Goal: Transaction & Acquisition: Purchase product/service

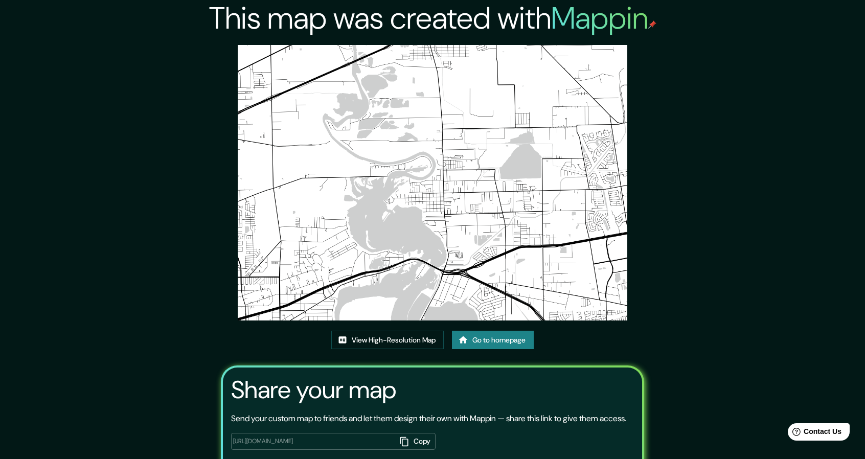
drag, startPoint x: 407, startPoint y: 0, endPoint x: 489, endPoint y: 337, distance: 346.7
click at [489, 337] on link "Go to homepage" at bounding box center [493, 340] width 82 height 19
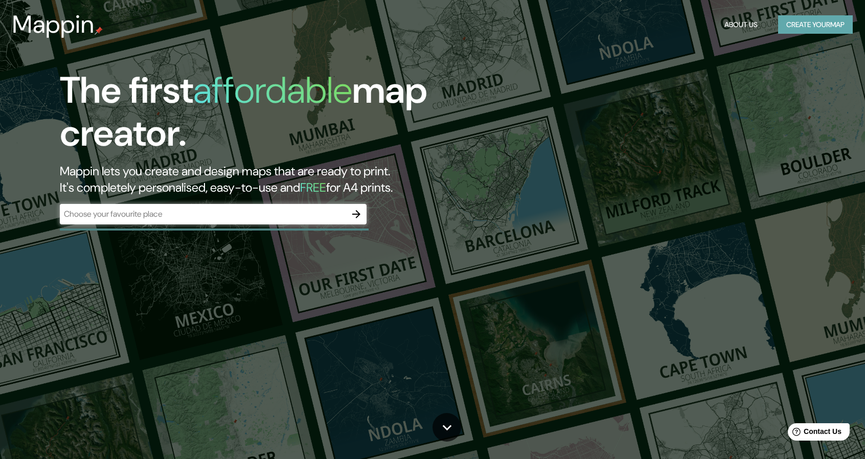
click at [804, 22] on button "Create your map" at bounding box center [815, 24] width 75 height 19
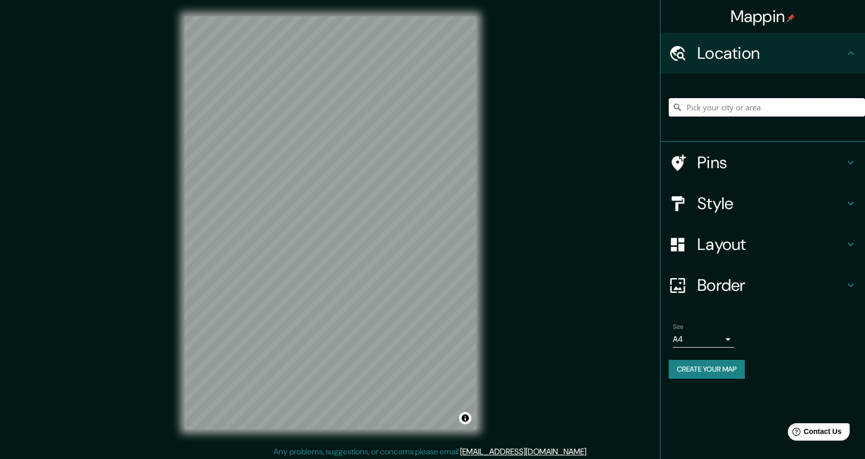
click at [743, 109] on input "Pick your city or area" at bounding box center [766, 107] width 196 height 18
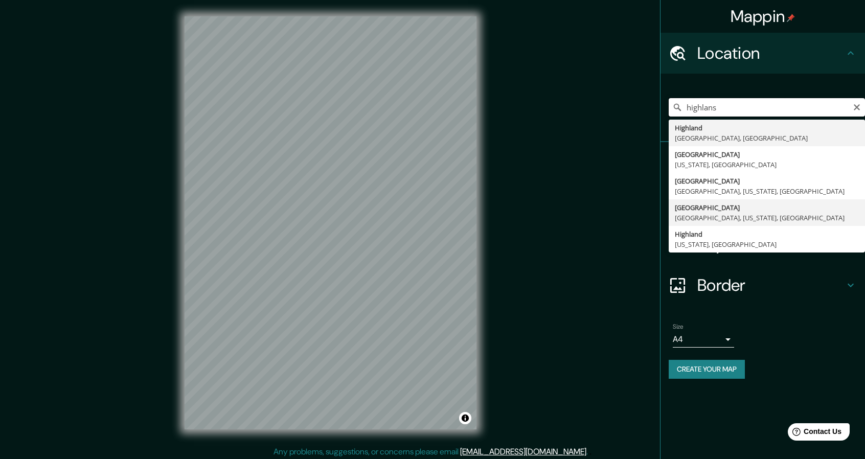
scroll to position [3, 0]
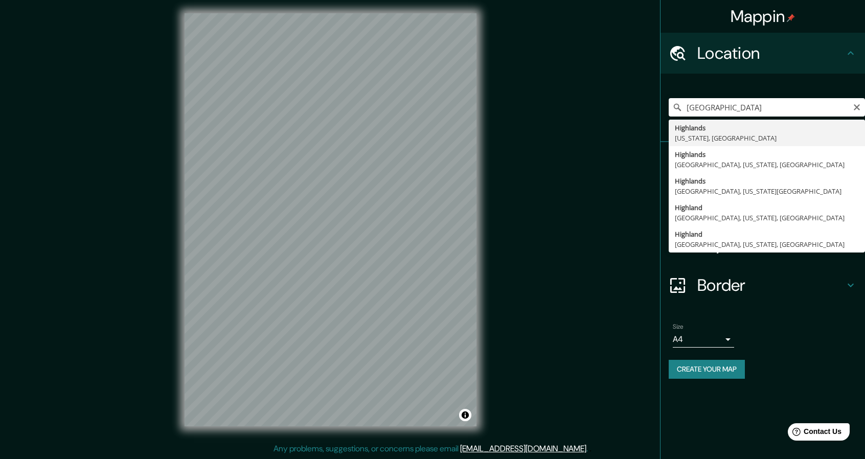
type input "[GEOGRAPHIC_DATA], [US_STATE], [GEOGRAPHIC_DATA]"
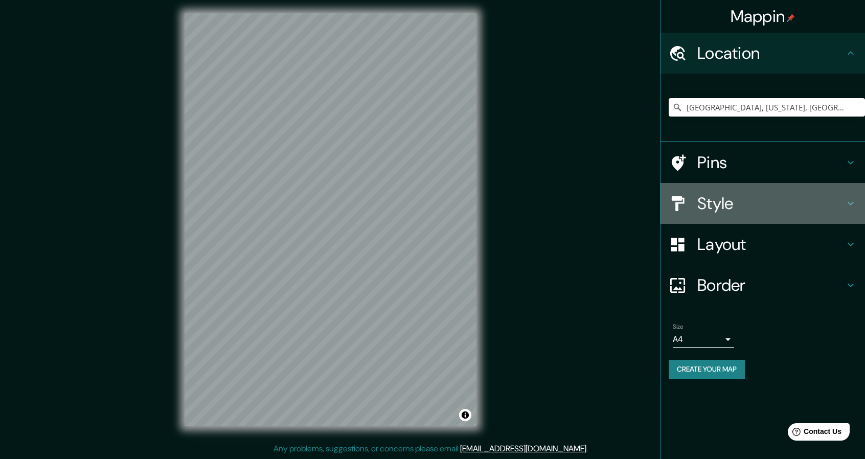
click at [788, 198] on h4 "Style" at bounding box center [770, 203] width 147 height 20
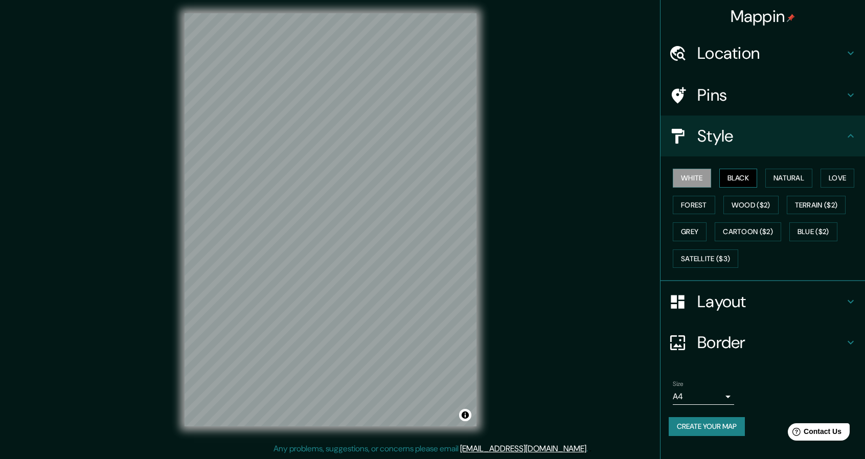
click at [750, 181] on button "Black" at bounding box center [738, 178] width 38 height 19
click at [801, 179] on button "Natural" at bounding box center [788, 178] width 47 height 19
click at [845, 179] on button "Love" at bounding box center [837, 178] width 34 height 19
click at [697, 200] on button "Forest" at bounding box center [694, 205] width 42 height 19
click at [759, 209] on button "Wood ($2)" at bounding box center [750, 205] width 55 height 19
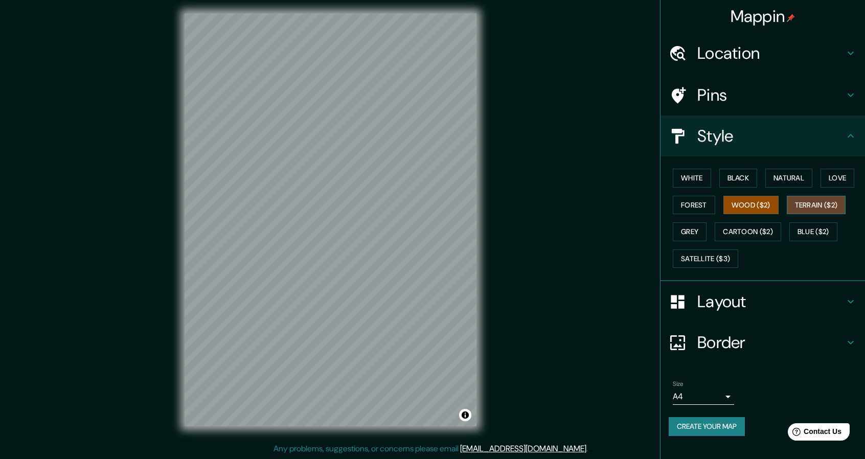
click at [819, 203] on button "Terrain ($2)" at bounding box center [816, 205] width 59 height 19
click at [697, 227] on button "Grey" at bounding box center [690, 231] width 34 height 19
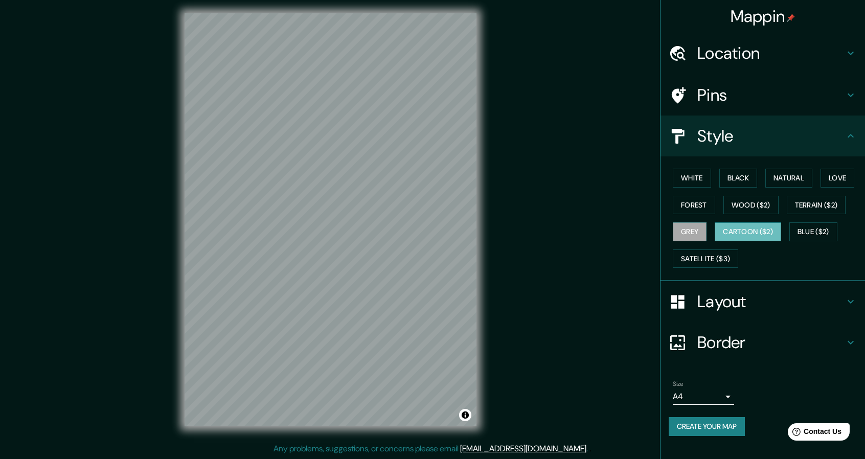
click at [751, 228] on button "Cartoon ($2)" at bounding box center [747, 231] width 66 height 19
click at [823, 228] on button "Blue ($2)" at bounding box center [813, 231] width 48 height 19
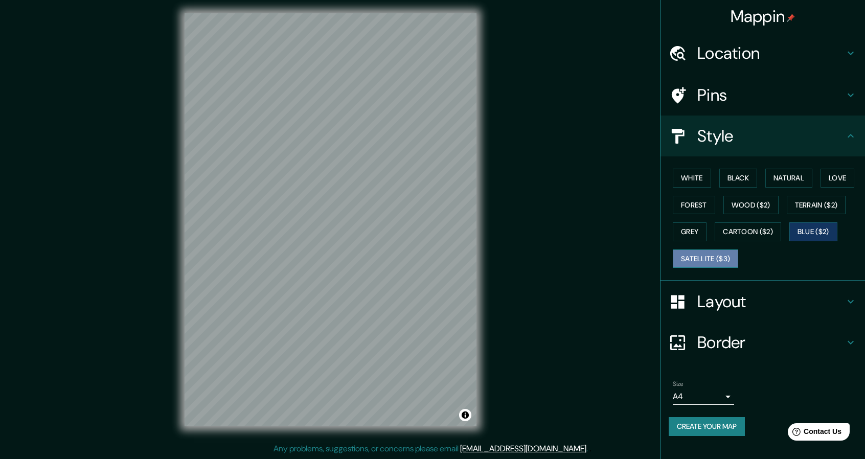
click at [688, 257] on button "Satellite ($3)" at bounding box center [705, 258] width 65 height 19
click at [700, 183] on button "White" at bounding box center [692, 178] width 38 height 19
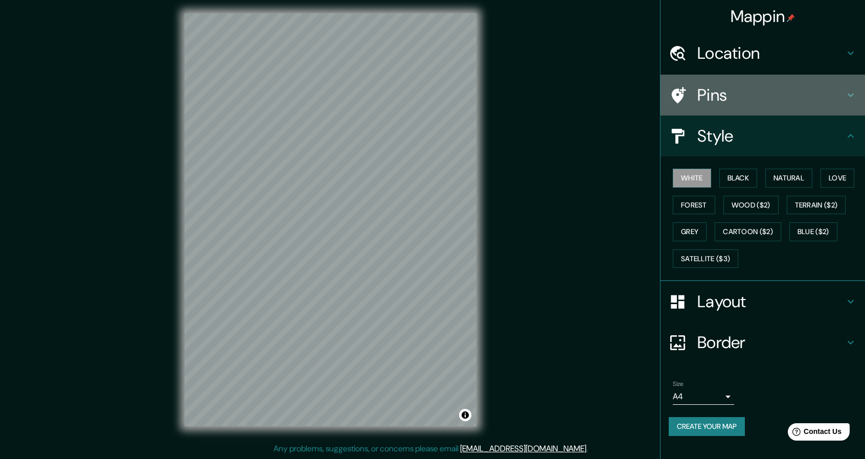
click at [827, 104] on h4 "Pins" at bounding box center [770, 95] width 147 height 20
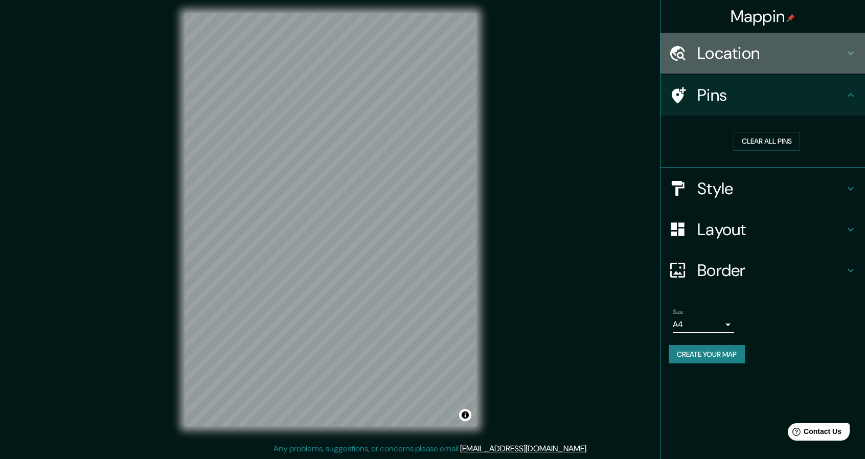
click at [814, 55] on h4 "Location" at bounding box center [770, 53] width 147 height 20
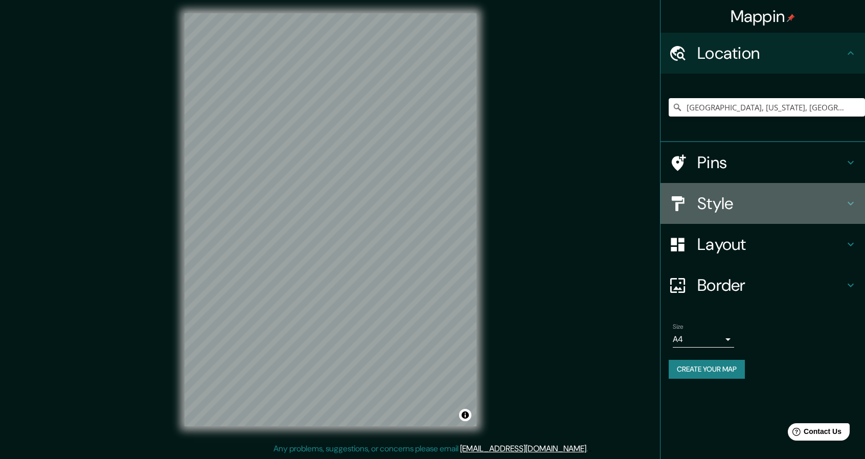
click at [780, 206] on h4 "Style" at bounding box center [770, 203] width 147 height 20
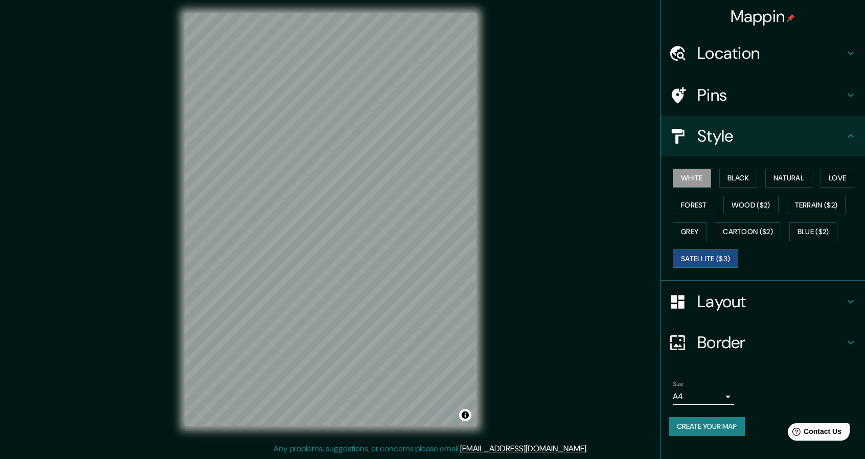
click at [708, 260] on button "Satellite ($3)" at bounding box center [705, 258] width 65 height 19
click at [709, 182] on button "White" at bounding box center [692, 178] width 38 height 19
